Goal: Navigation & Orientation: Go to known website

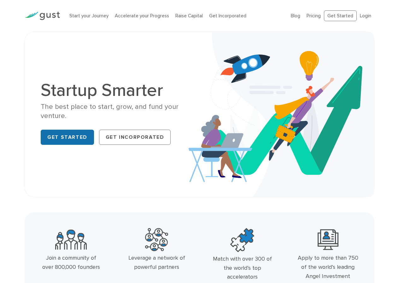
click at [65, 139] on link "Get Started" at bounding box center [67, 137] width 53 height 15
click at [365, 17] on link "Login" at bounding box center [365, 16] width 11 height 6
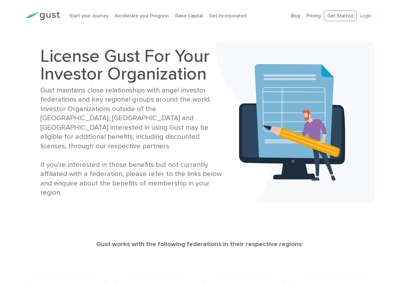
click at [366, 18] on link "Login" at bounding box center [365, 16] width 11 height 6
